Goal: Transaction & Acquisition: Purchase product/service

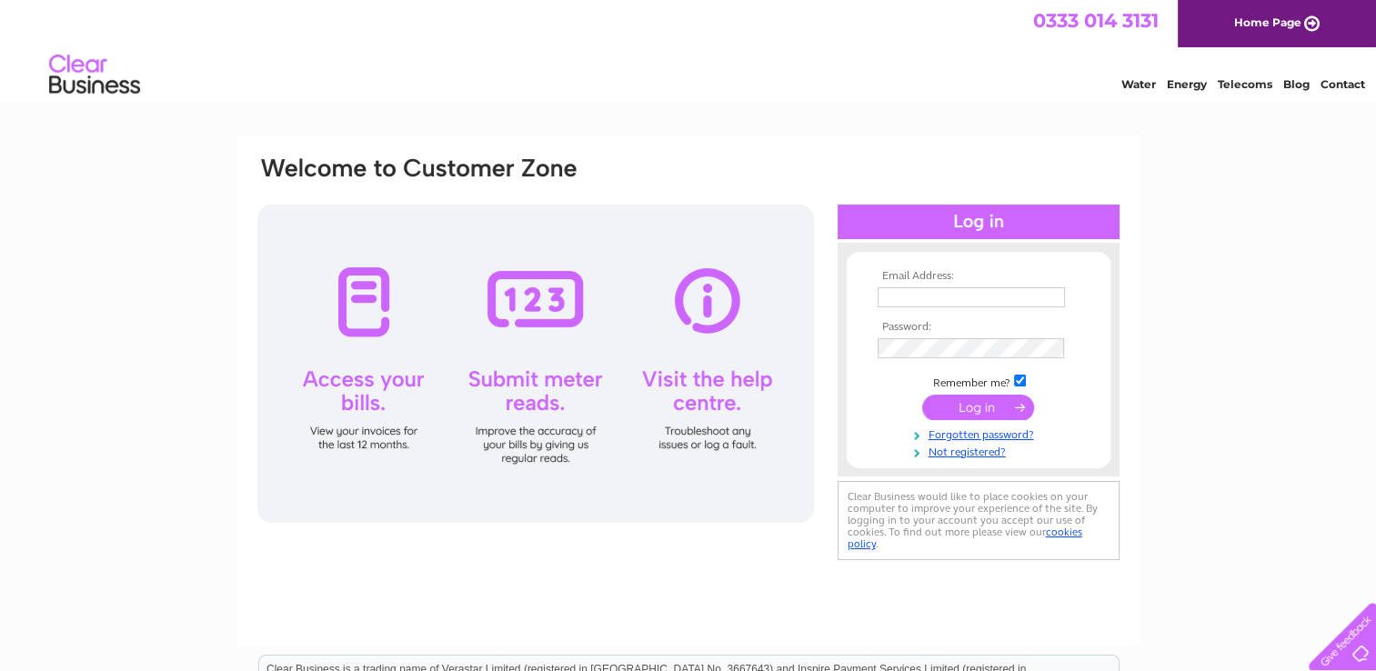
type input "tracy_sully@btinternet.com"
click at [976, 407] on input "submit" at bounding box center [978, 407] width 112 height 25
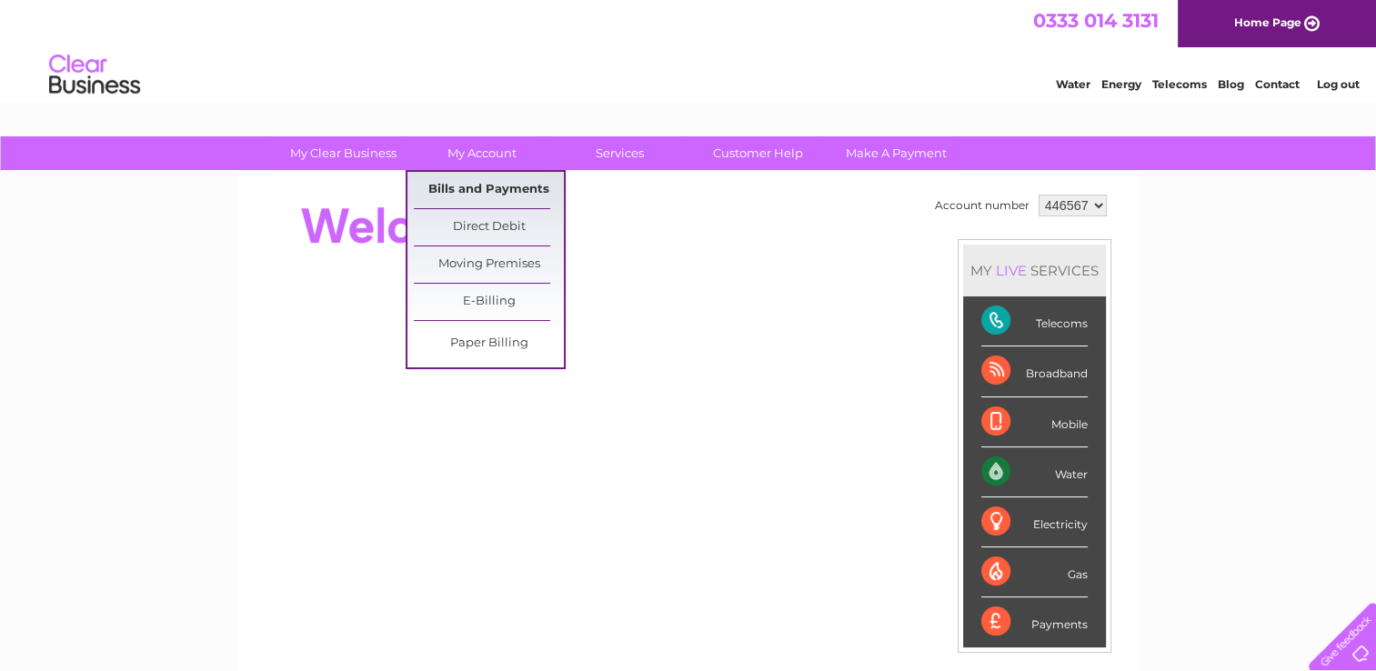
click at [480, 181] on link "Bills and Payments" at bounding box center [489, 190] width 150 height 36
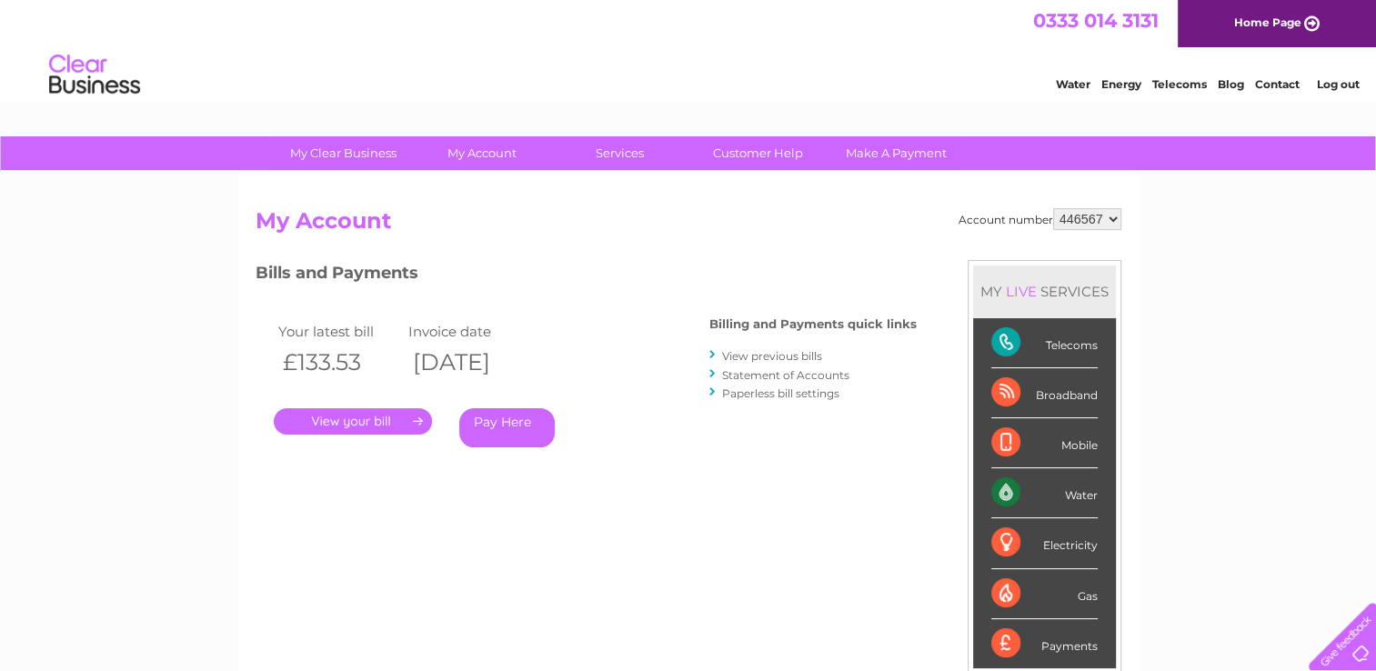
click at [514, 424] on link "Pay Here" at bounding box center [506, 427] width 95 height 39
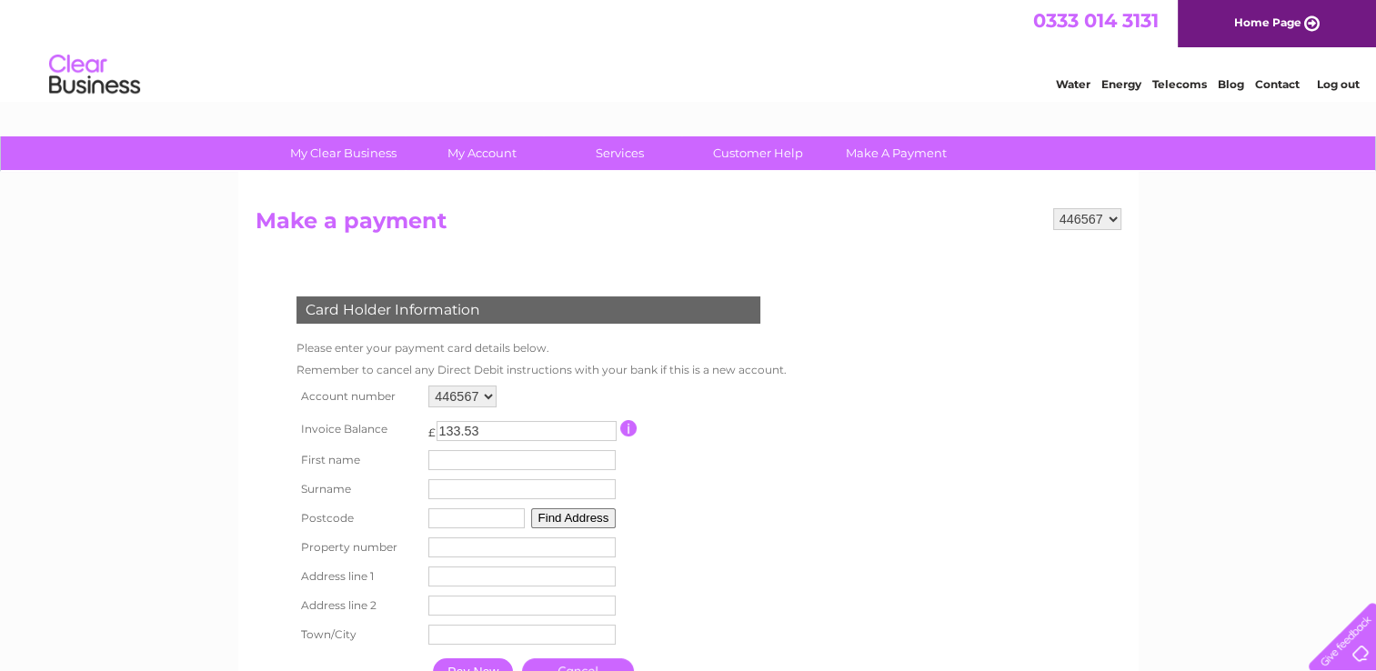
click at [1337, 79] on link "Log out" at bounding box center [1337, 84] width 43 height 14
